Goal: Task Accomplishment & Management: Manage account settings

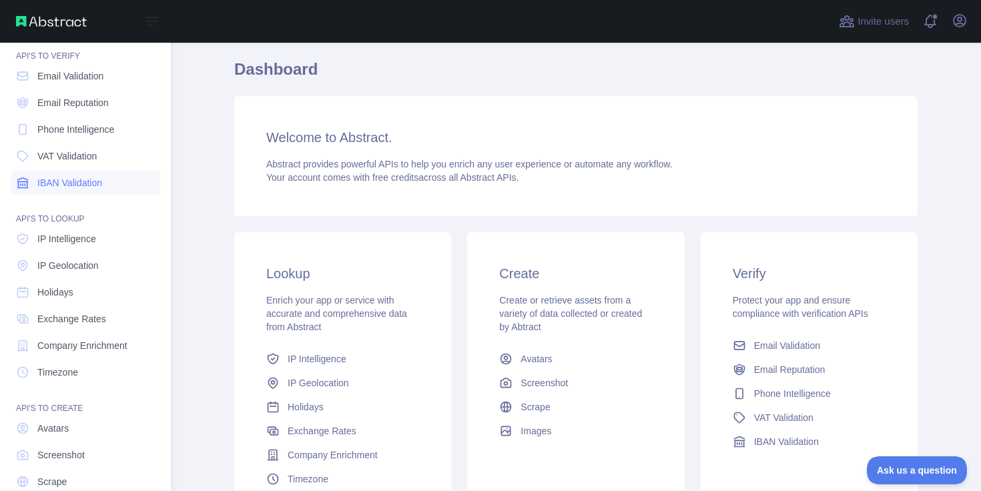
scroll to position [96, 0]
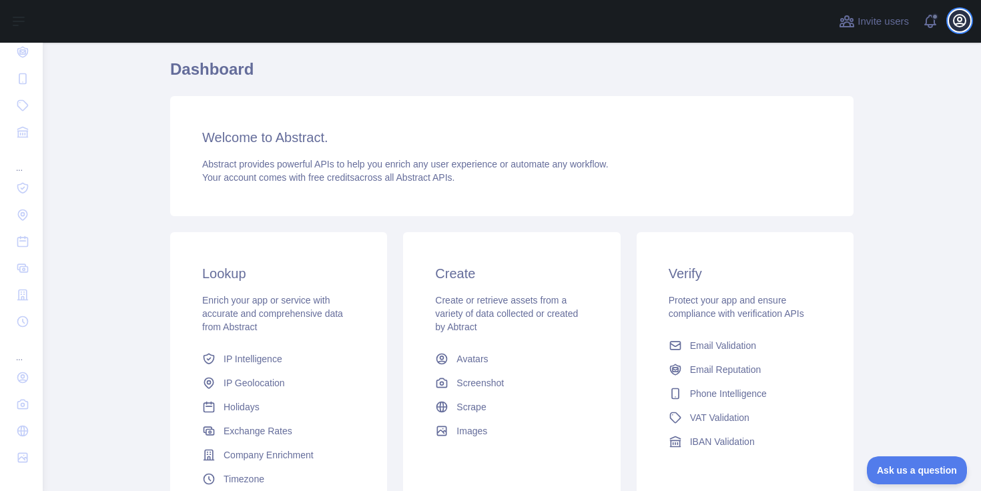
click at [961, 20] on icon "button" at bounding box center [959, 21] width 12 height 12
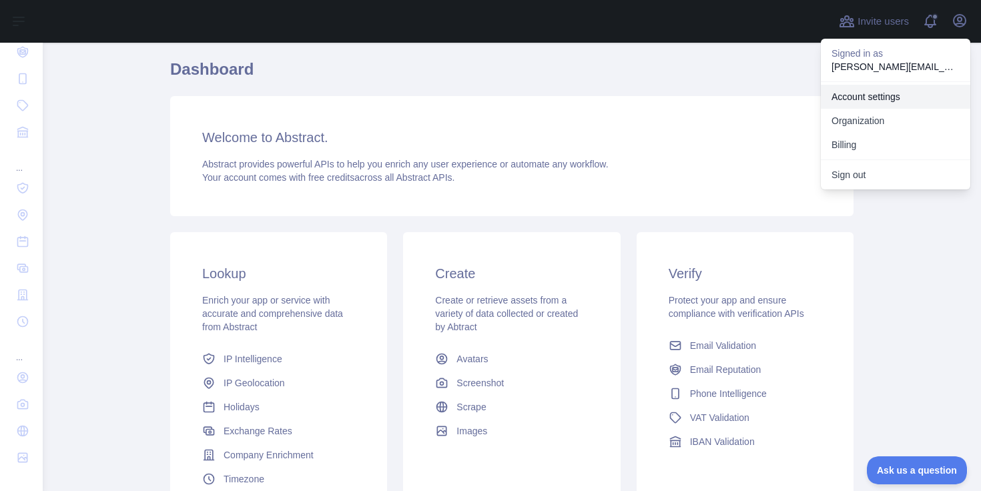
click at [884, 104] on link "Account settings" at bounding box center [895, 97] width 149 height 24
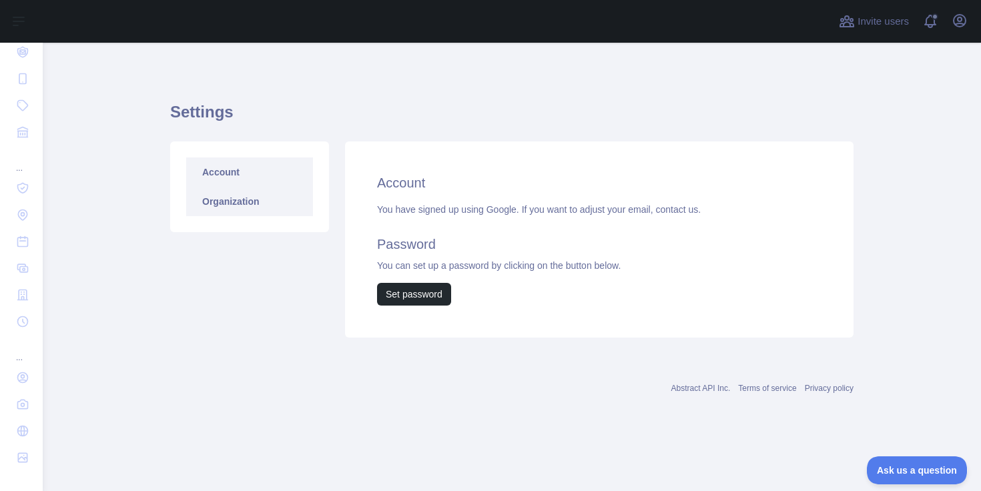
click at [280, 201] on link "Organization" at bounding box center [249, 201] width 127 height 29
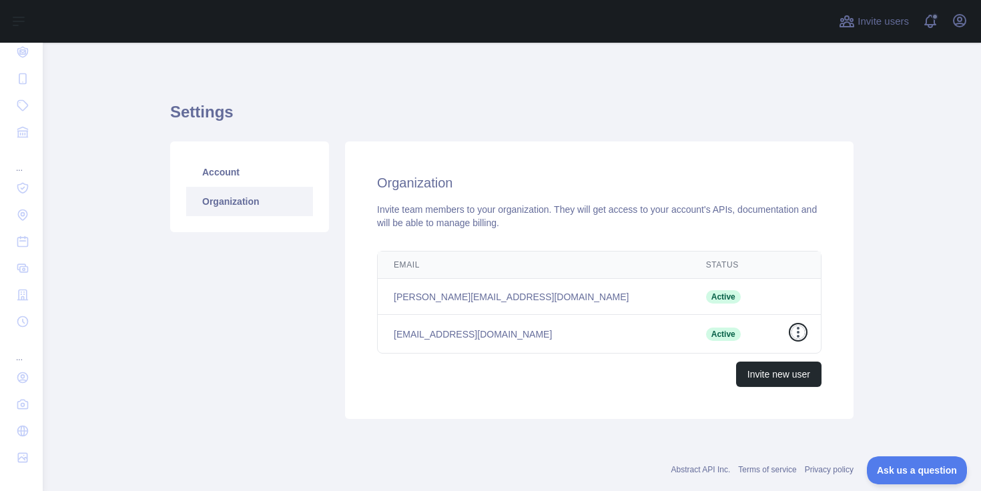
click at [798, 334] on icon "button" at bounding box center [797, 332] width 13 height 13
click at [777, 352] on button "Remove user" at bounding box center [729, 359] width 149 height 24
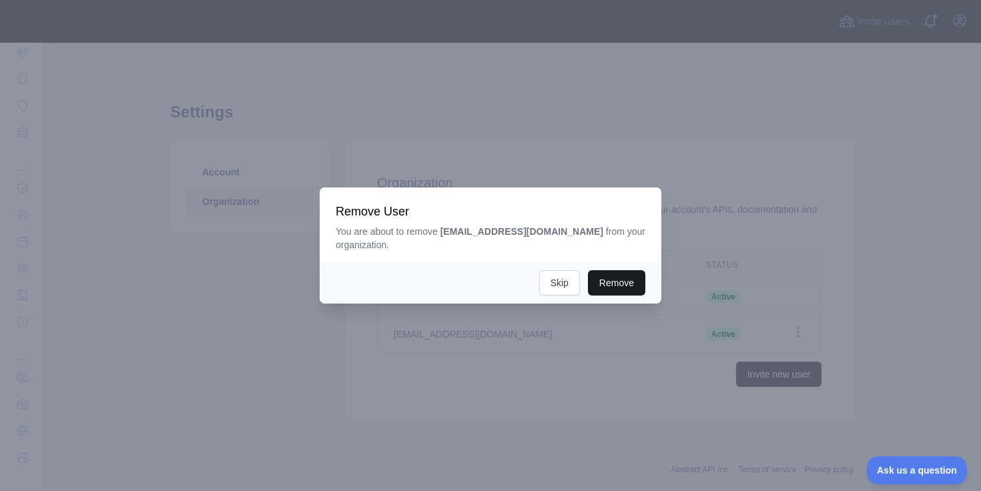
click at [626, 282] on button "Remove" at bounding box center [616, 282] width 57 height 25
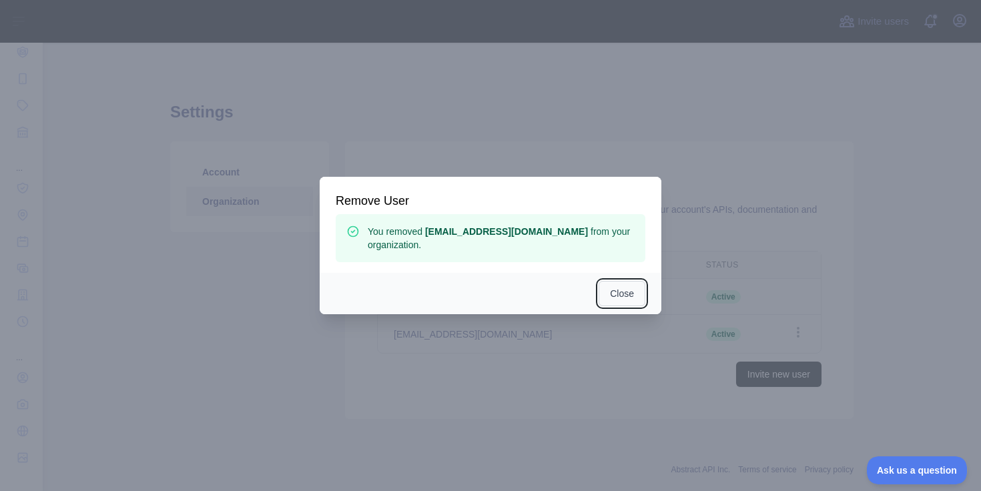
click at [628, 291] on button "Close" at bounding box center [621, 293] width 47 height 25
